Goal: Task Accomplishment & Management: Manage account settings

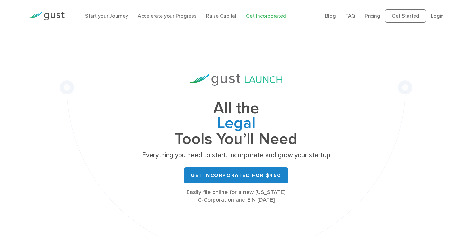
drag, startPoint x: 436, startPoint y: 16, endPoint x: 433, endPoint y: 20, distance: 5.0
click at [436, 16] on link "Login" at bounding box center [437, 16] width 13 height 6
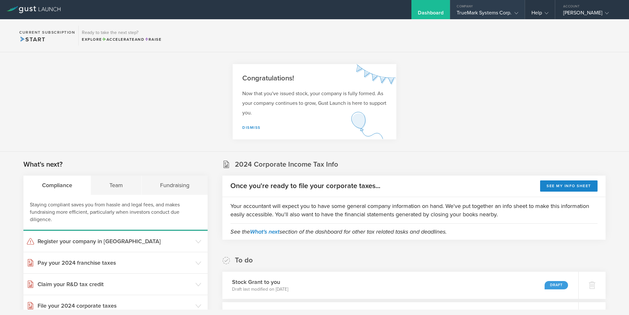
click at [479, 13] on div "TrueMark Systems Corp." at bounding box center [487, 15] width 61 height 10
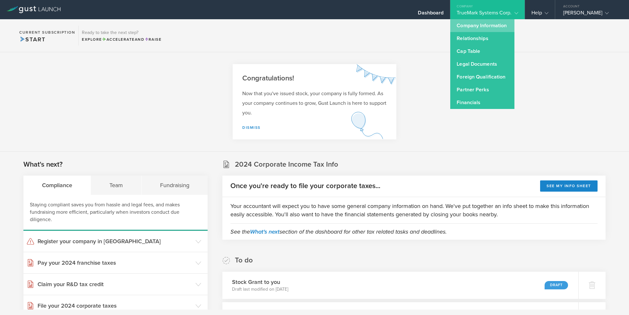
click at [471, 25] on link "Company Information" at bounding box center [482, 25] width 64 height 13
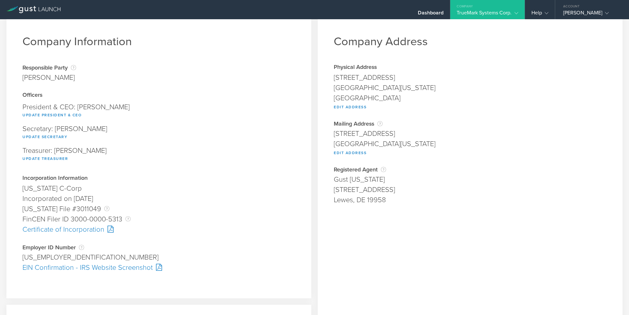
scroll to position [17, 0]
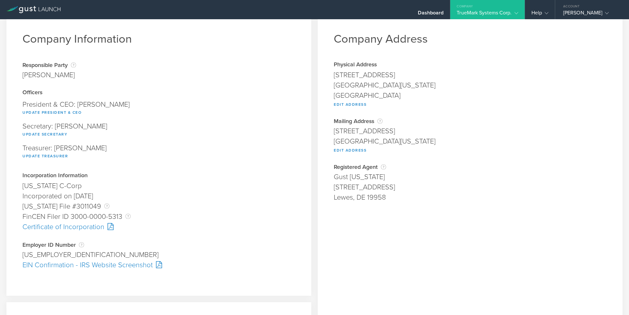
click at [85, 228] on div "Certificate of Incorporation" at bounding box center [158, 227] width 273 height 10
click at [427, 12] on div "Dashboard" at bounding box center [431, 15] width 26 height 10
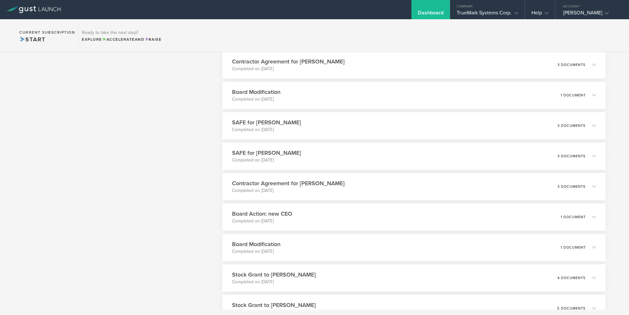
scroll to position [446, 0]
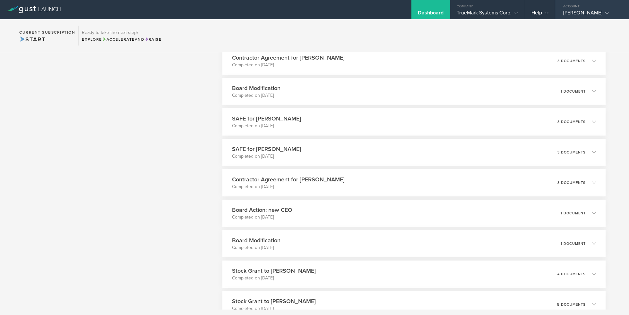
click at [591, 12] on div "William M. Riley" at bounding box center [590, 15] width 55 height 10
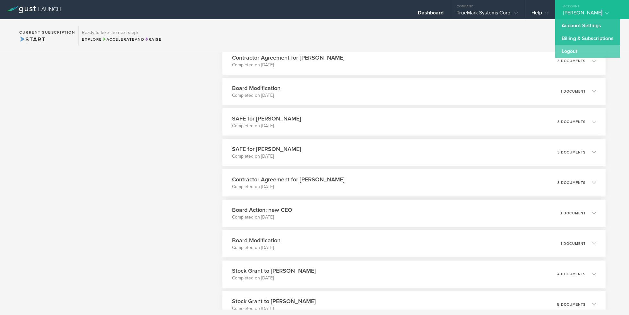
click at [573, 53] on link "Logout" at bounding box center [587, 51] width 65 height 13
